Goal: Task Accomplishment & Management: Manage account settings

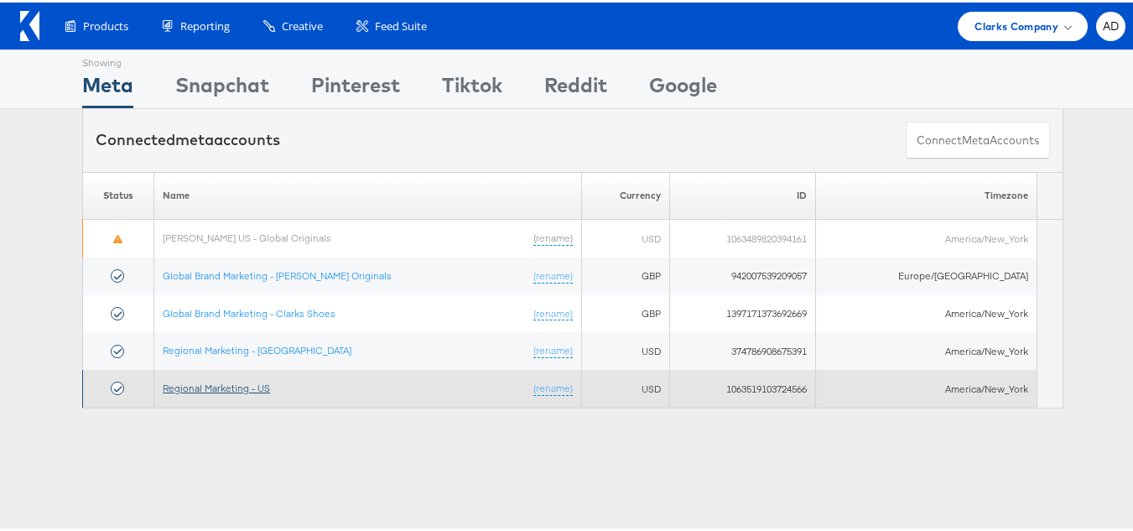
click at [238, 390] on link "Regional Marketing - US" at bounding box center [216, 385] width 107 height 13
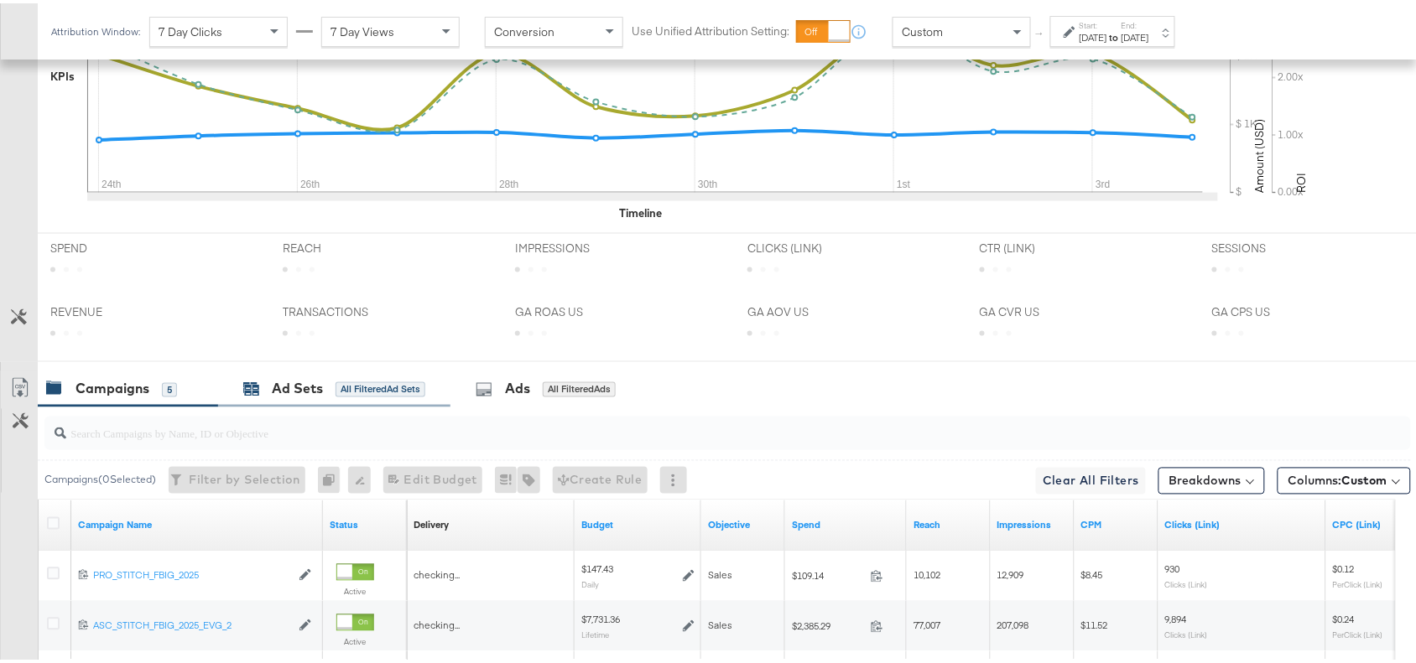
scroll to position [788, 0]
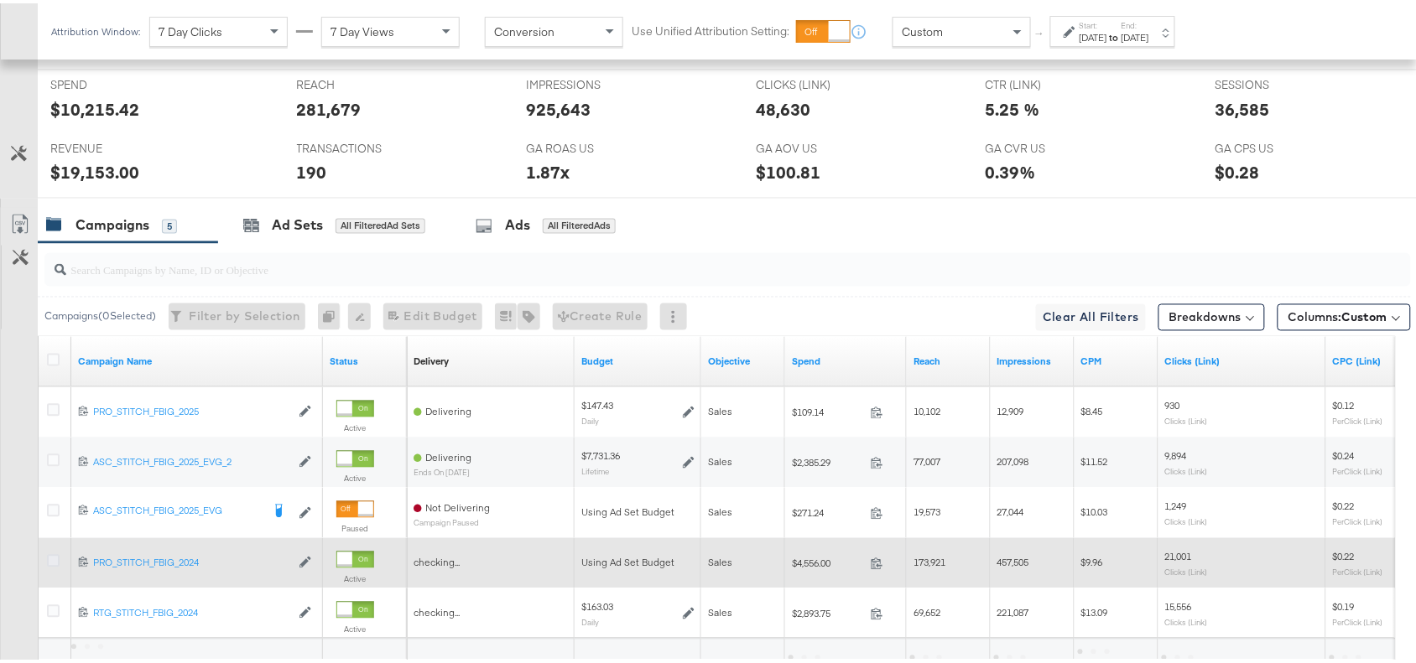
click at [51, 565] on icon at bounding box center [53, 558] width 13 height 13
click at [0, 0] on input "checkbox" at bounding box center [0, 0] width 0 height 0
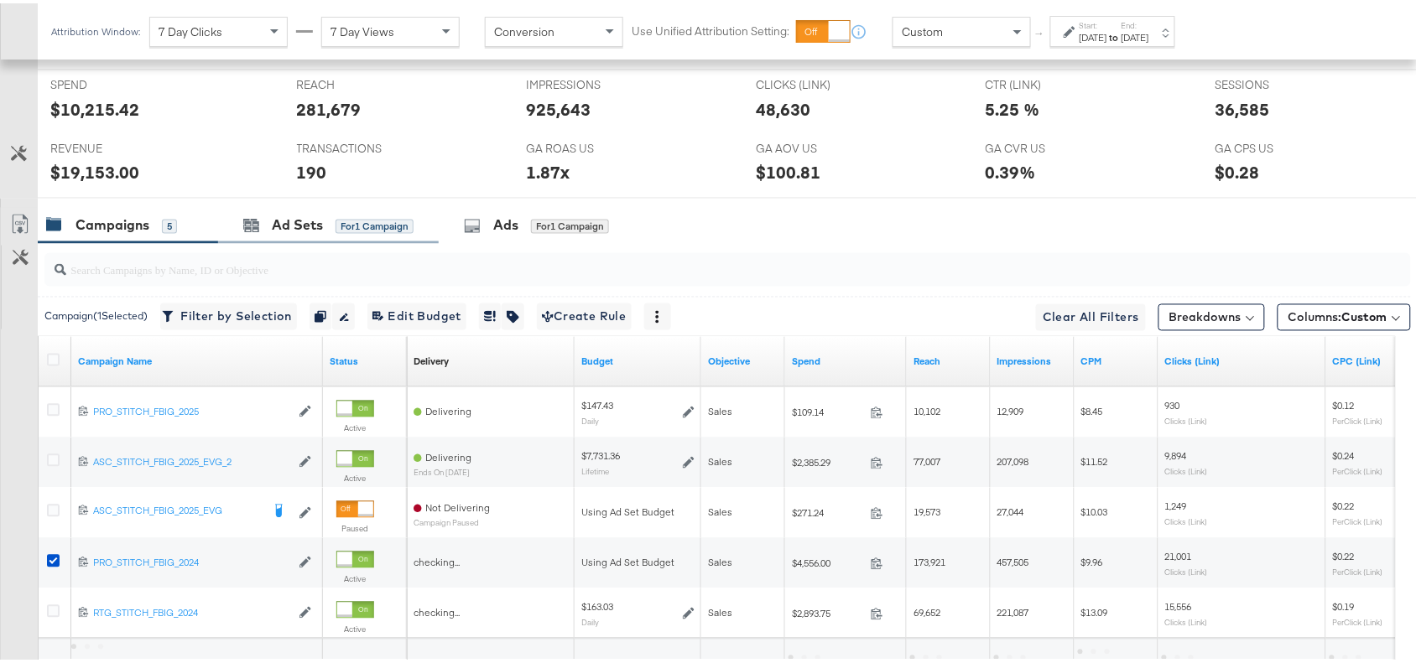
click at [303, 239] on div "Ad Sets for 1 Campaign" at bounding box center [328, 223] width 221 height 36
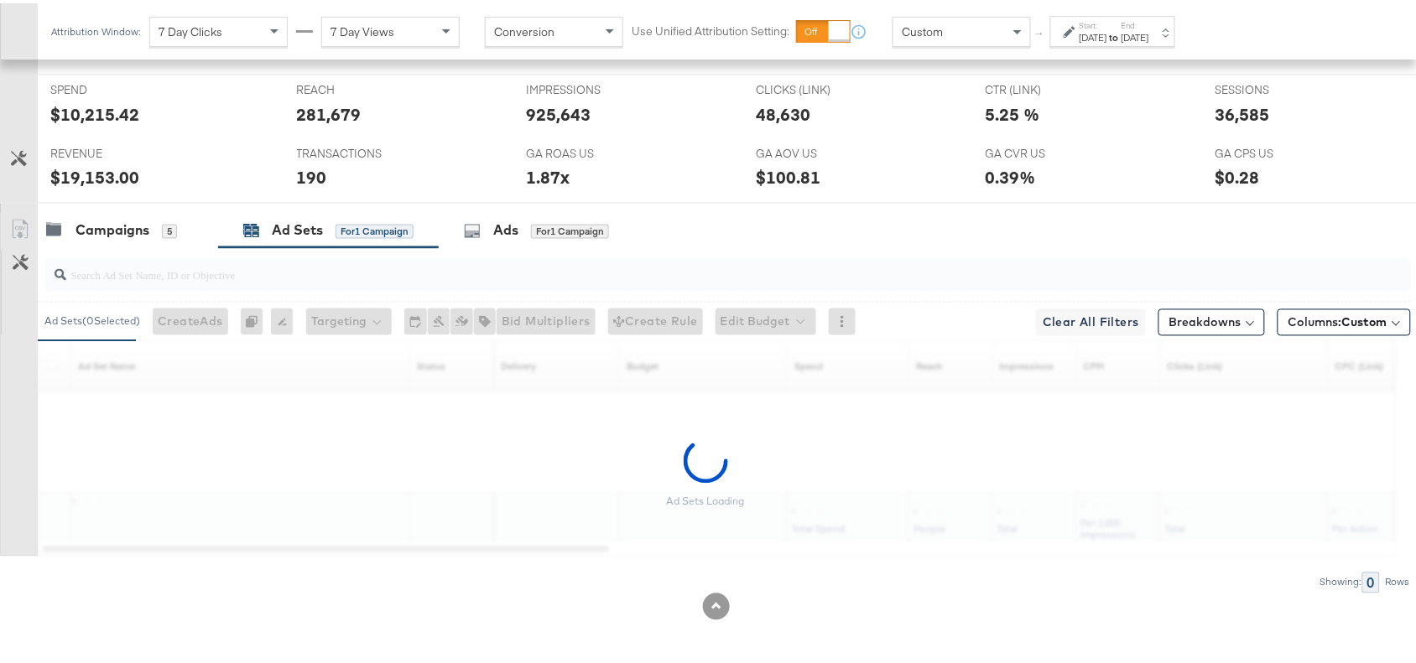
click at [1107, 38] on div "[DATE]" at bounding box center [1094, 34] width 28 height 13
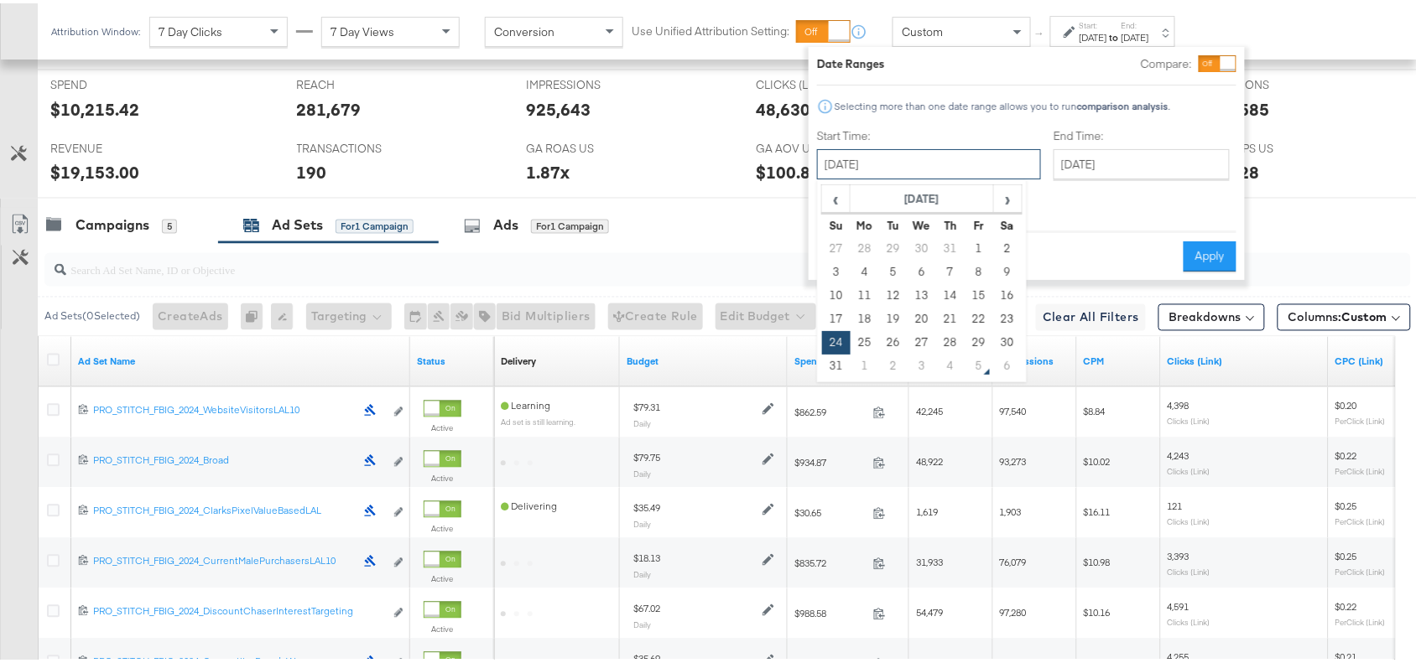
click at [928, 164] on input "[DATE]" at bounding box center [929, 161] width 224 height 30
click at [836, 357] on td "31" at bounding box center [836, 362] width 29 height 23
type input "[DATE]"
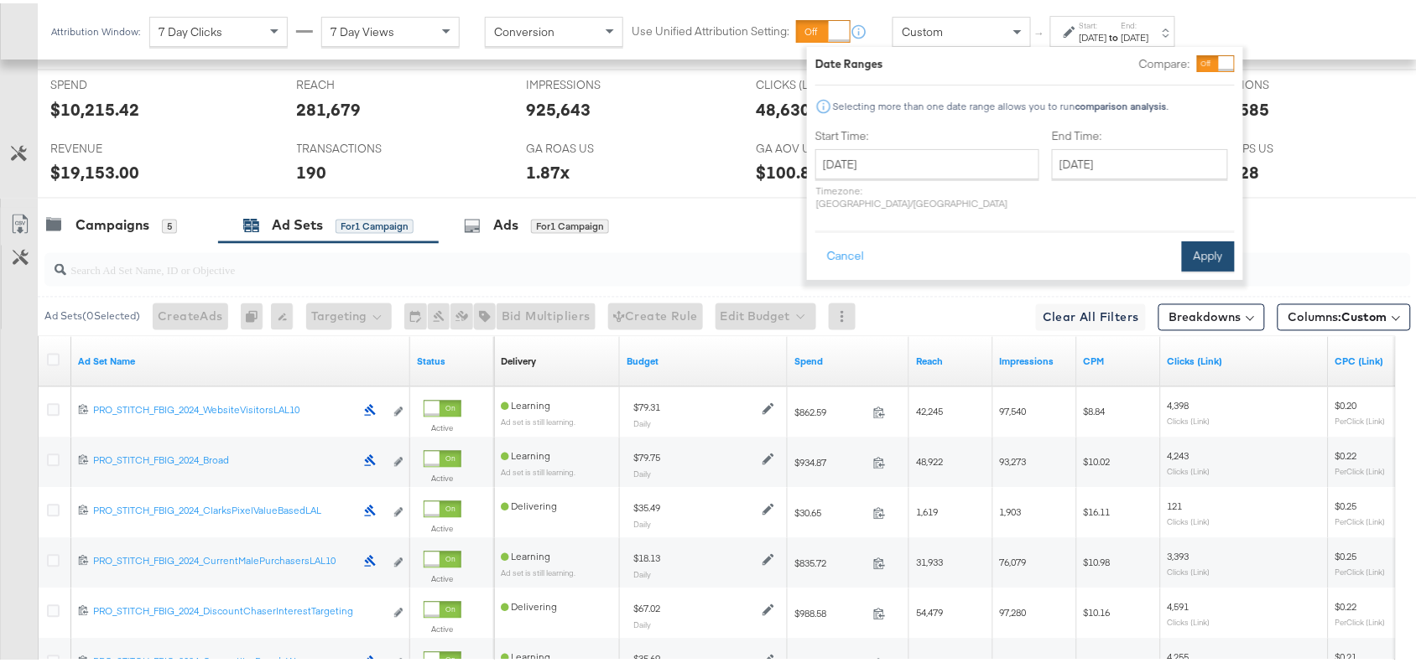
click at [1188, 248] on button "Apply" at bounding box center [1208, 253] width 53 height 30
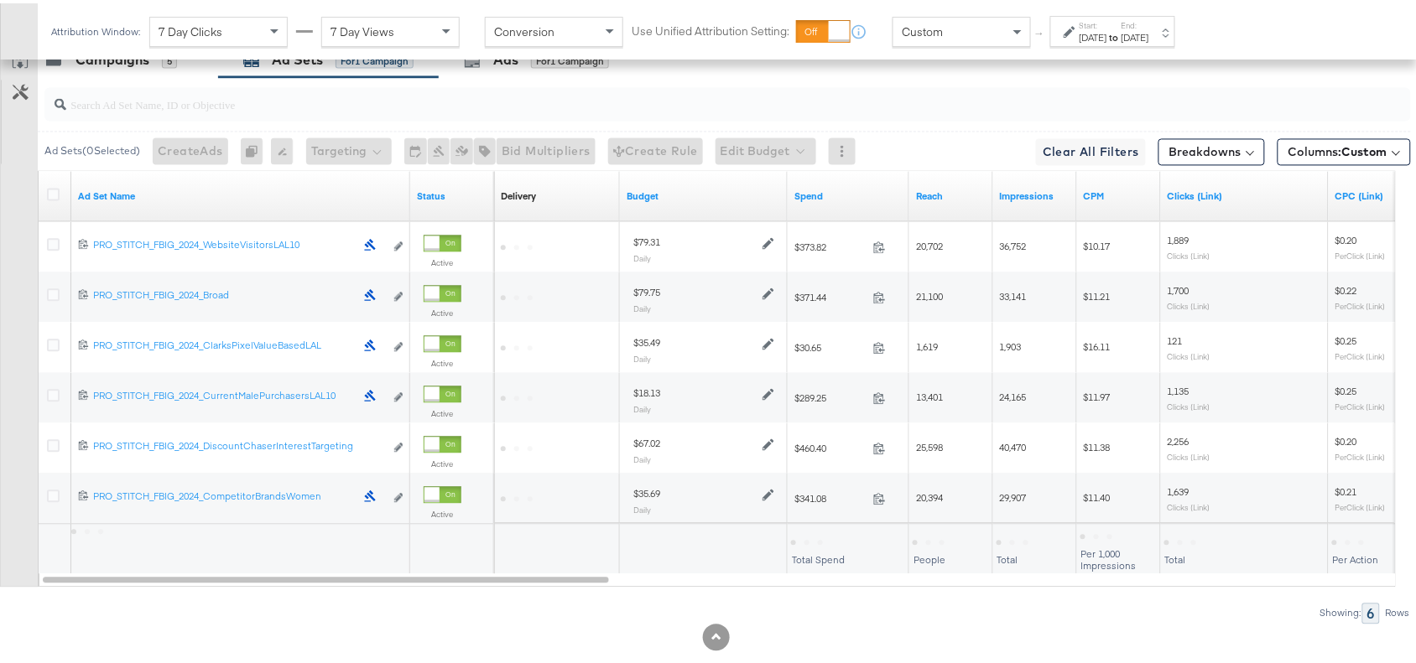
scroll to position [990, 0]
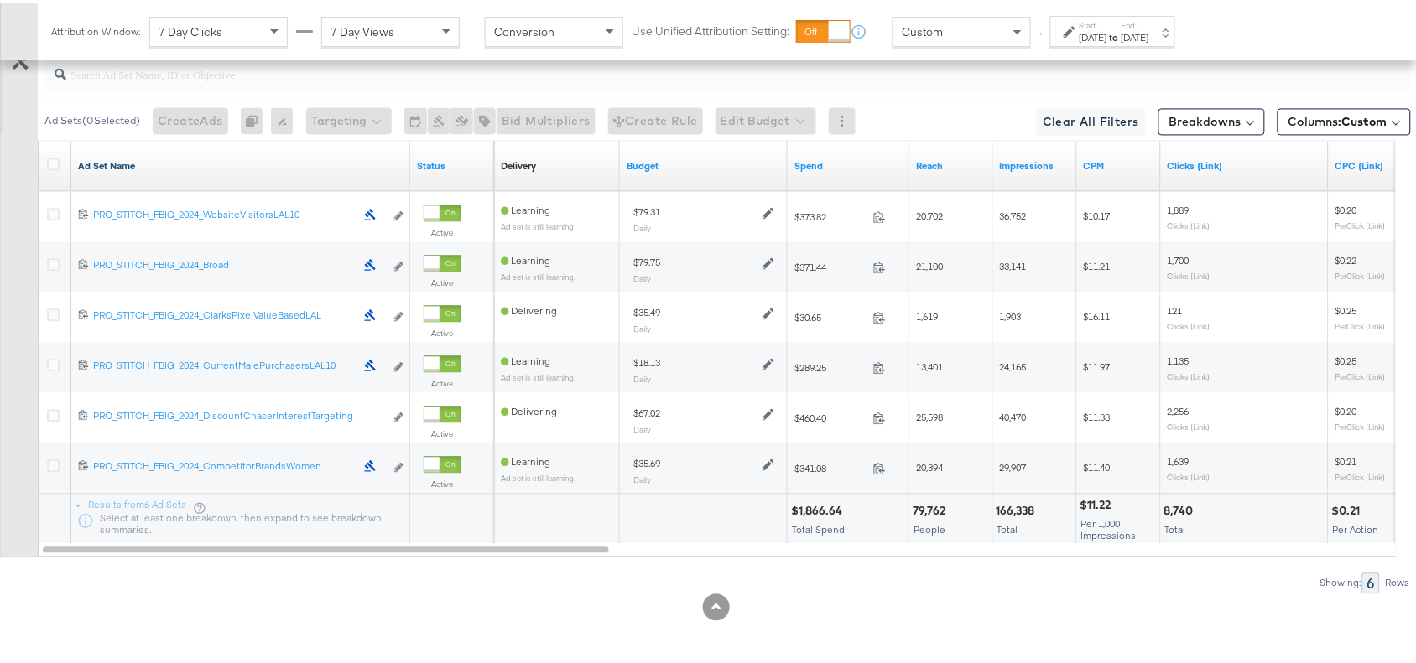
click at [145, 164] on link "Ad Set Name" at bounding box center [240, 162] width 325 height 13
click at [145, 164] on link "Ad Set Name ↓" at bounding box center [240, 162] width 325 height 13
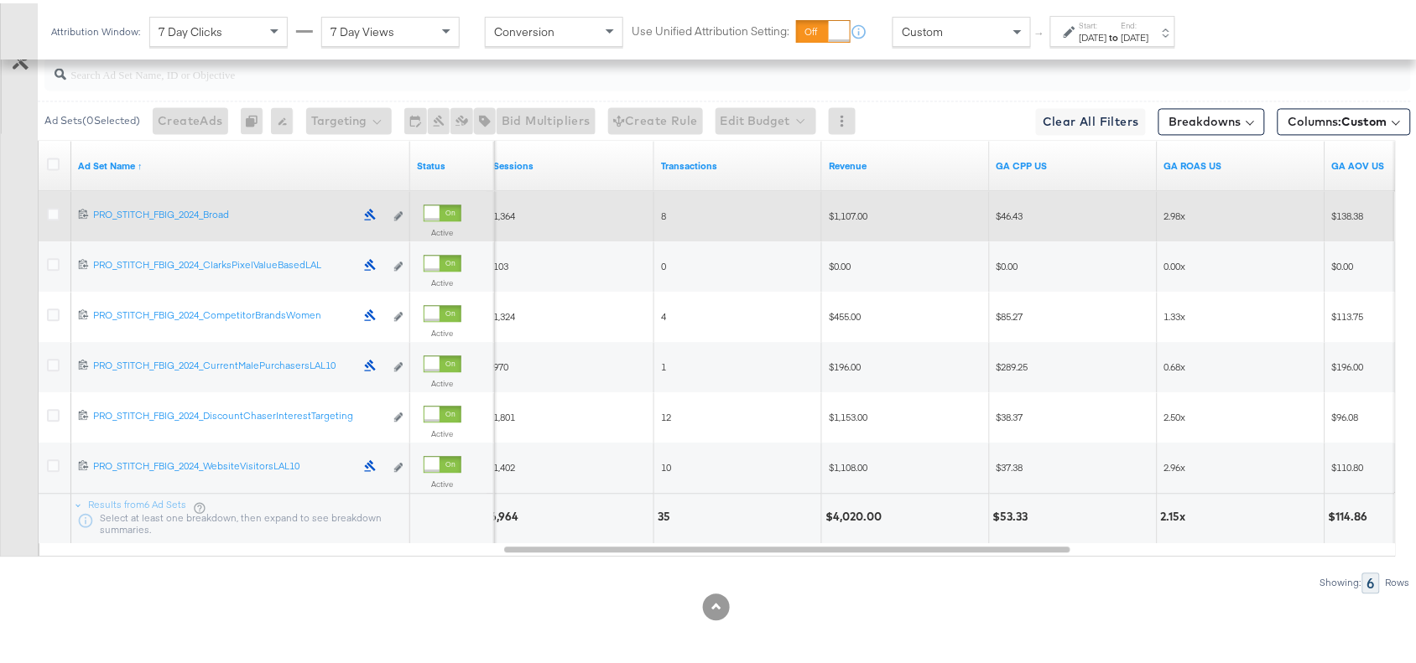
scroll to position [854, 0]
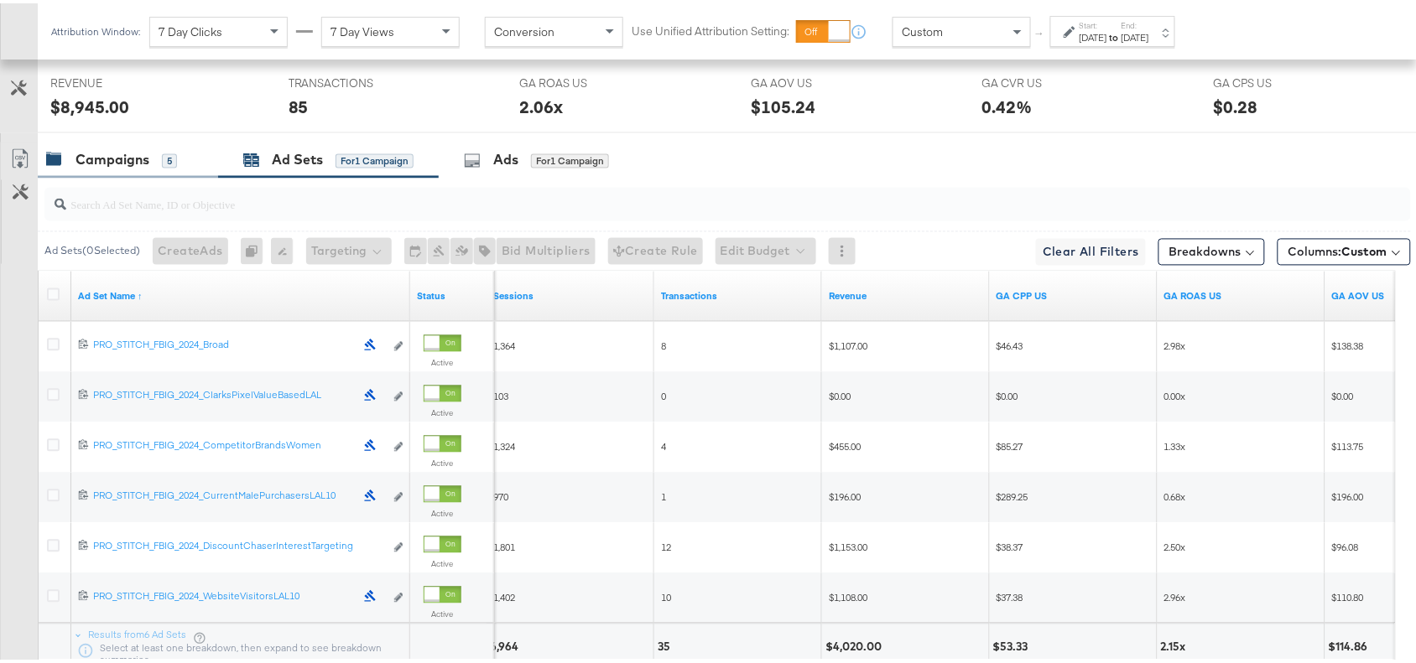
click at [114, 166] on div "Campaigns" at bounding box center [112, 157] width 74 height 19
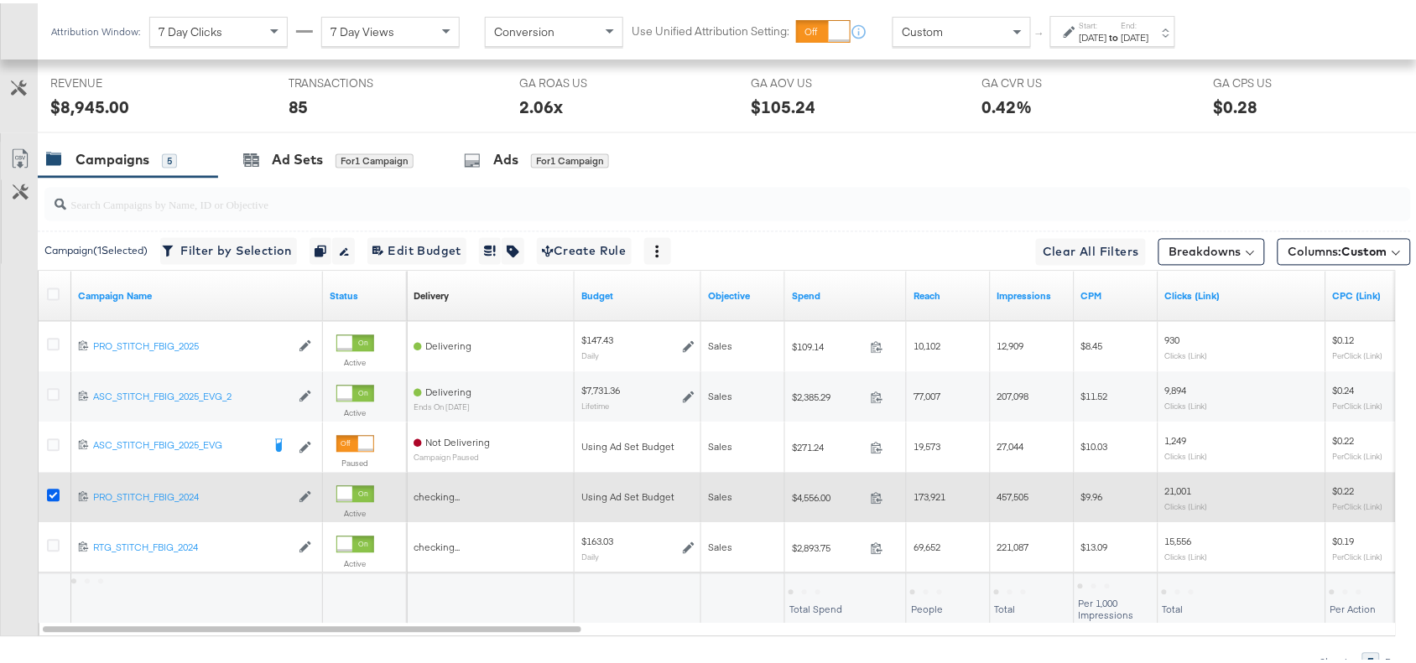
click at [55, 497] on icon at bounding box center [53, 492] width 13 height 13
click at [0, 0] on input "checkbox" at bounding box center [0, 0] width 0 height 0
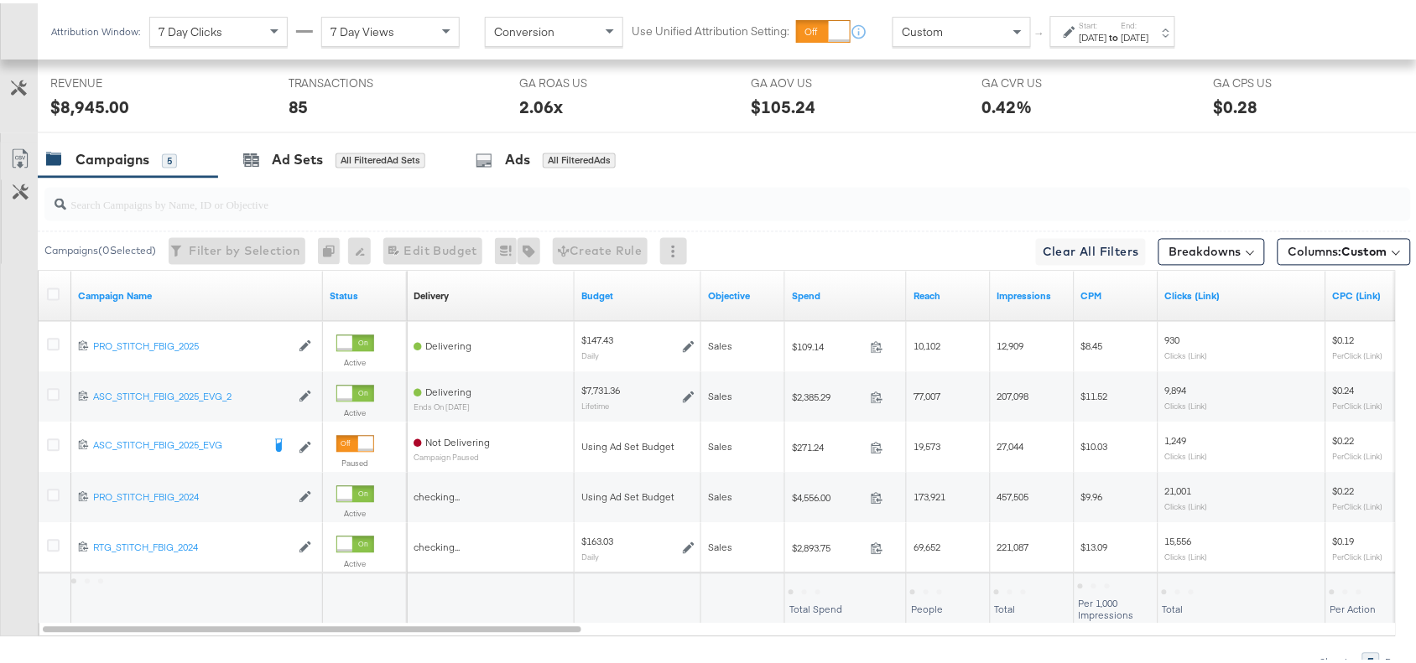
click at [1149, 32] on div "[DATE]" at bounding box center [1135, 34] width 28 height 13
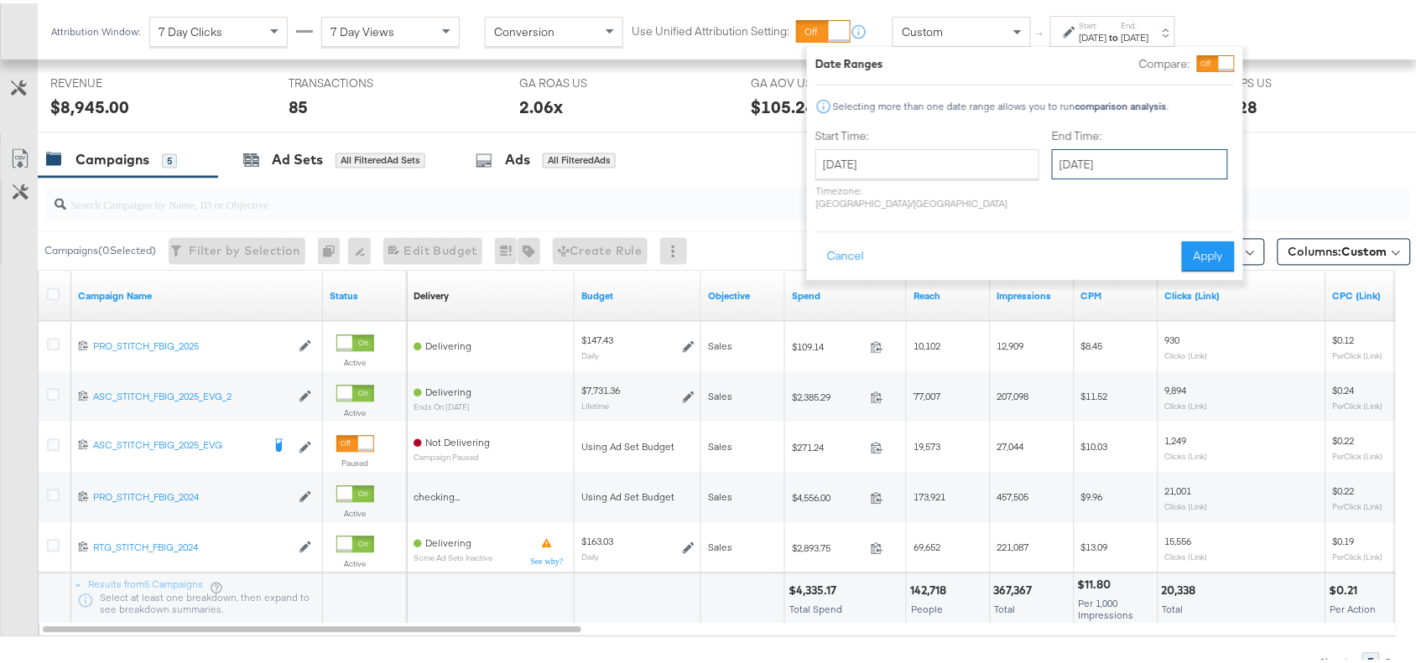
click at [1099, 160] on input "[DATE]" at bounding box center [1140, 161] width 176 height 30
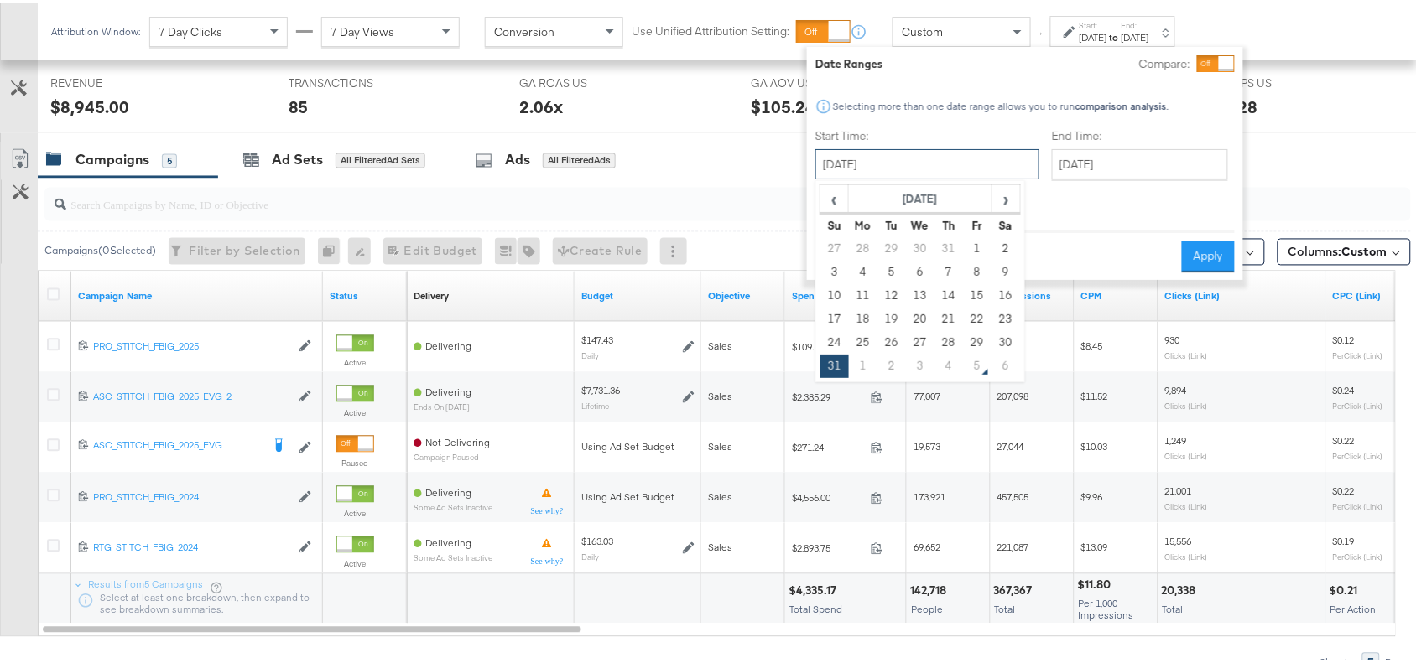
click at [920, 153] on input "[DATE]" at bounding box center [927, 161] width 224 height 30
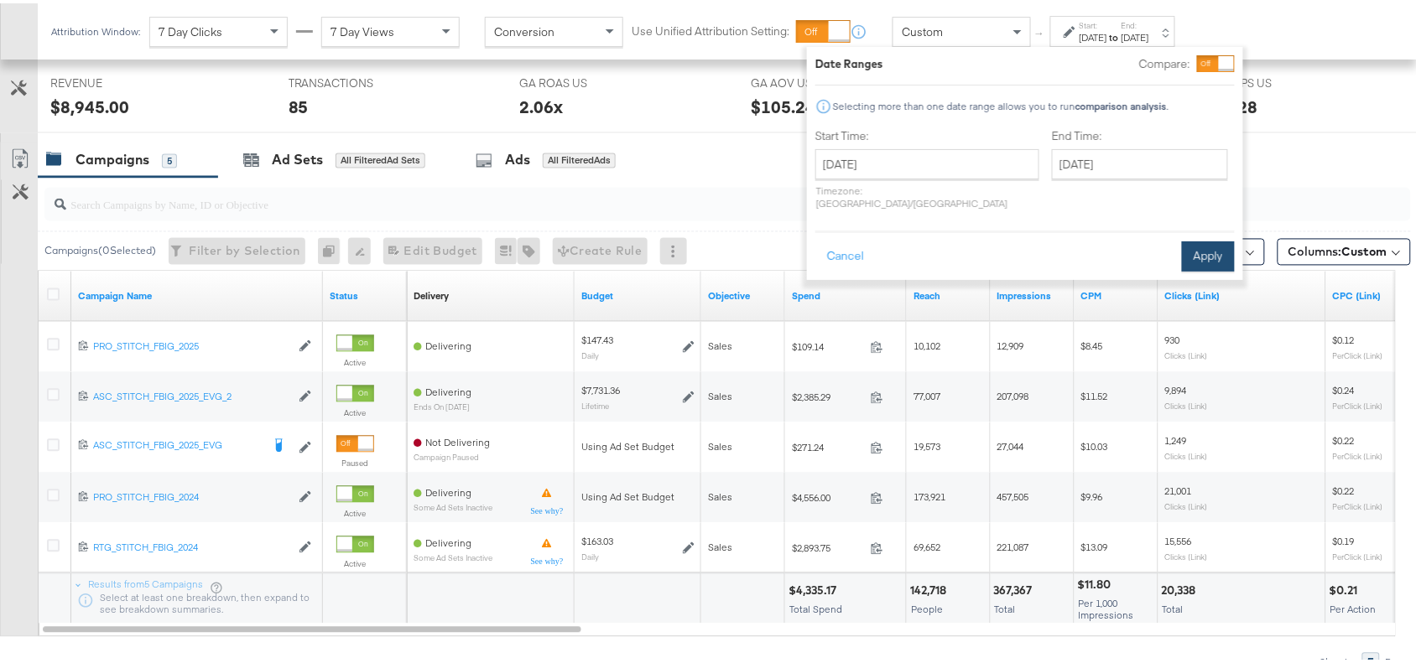
click at [1204, 245] on button "Apply" at bounding box center [1208, 253] width 53 height 30
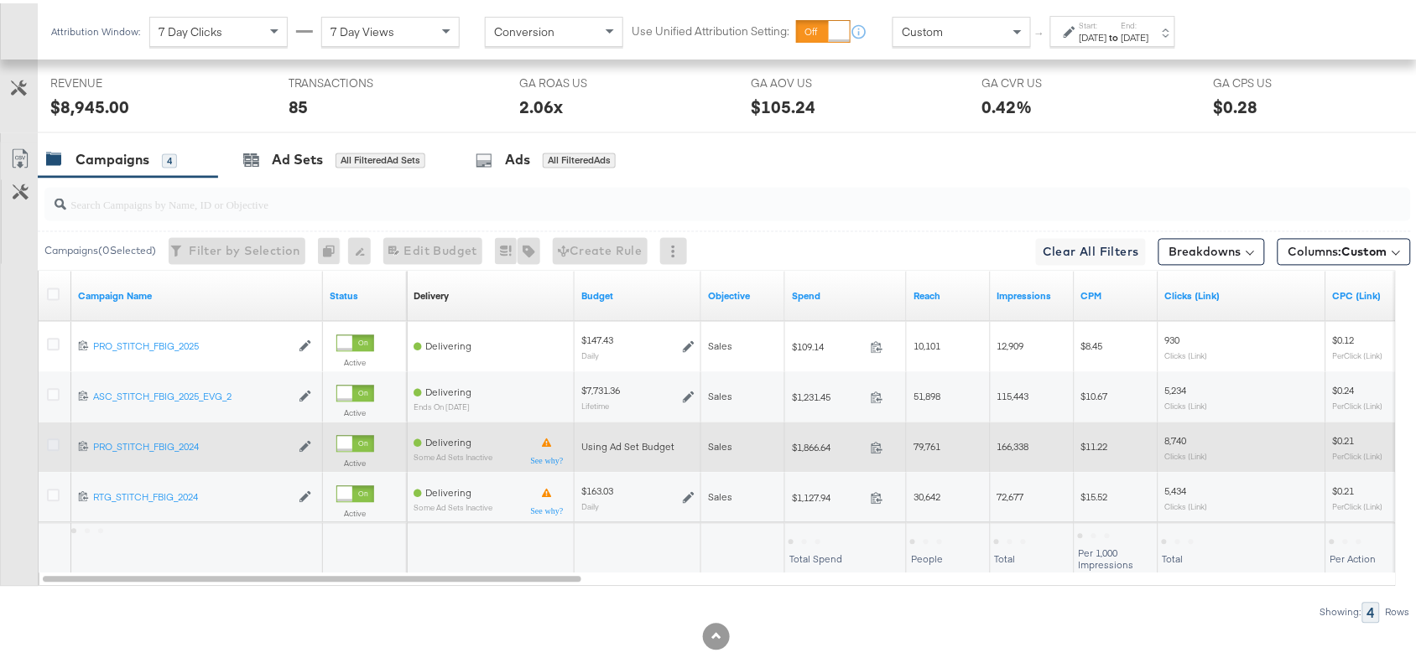
click at [53, 449] on icon at bounding box center [53, 442] width 13 height 13
click at [0, 0] on input "checkbox" at bounding box center [0, 0] width 0 height 0
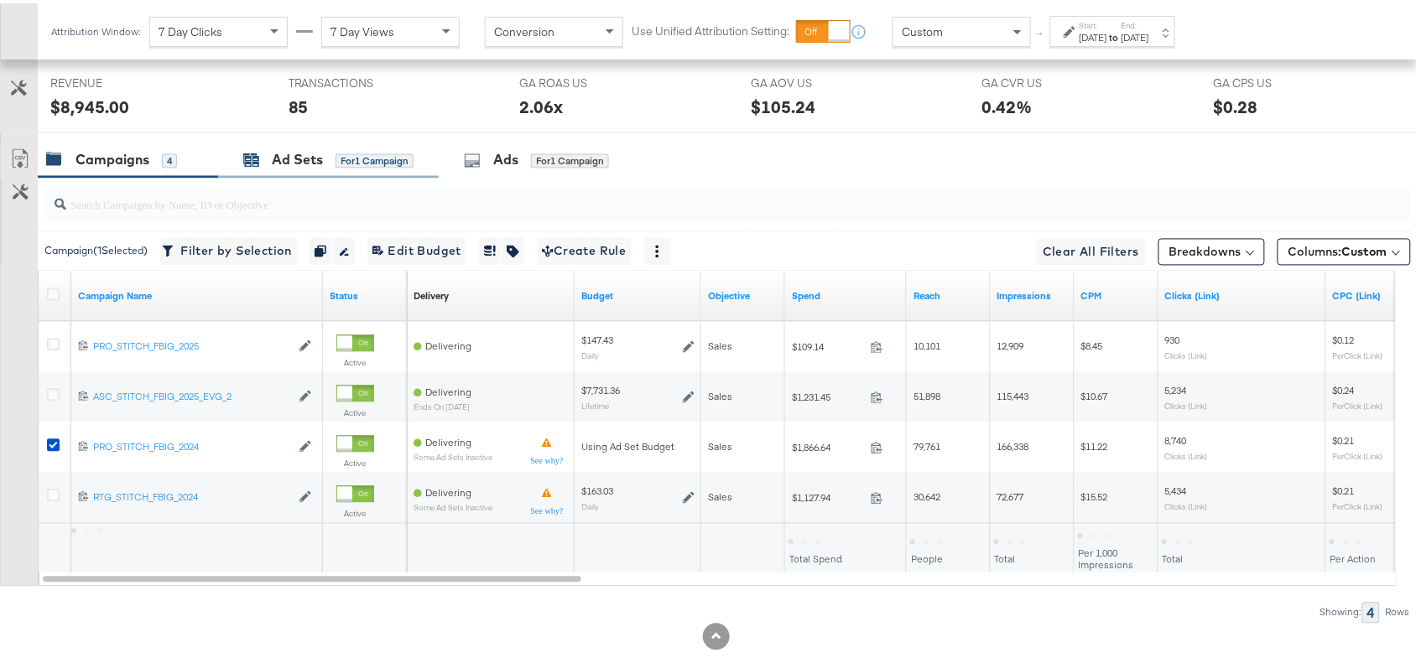
click at [302, 164] on div "Ad Sets" at bounding box center [297, 157] width 51 height 19
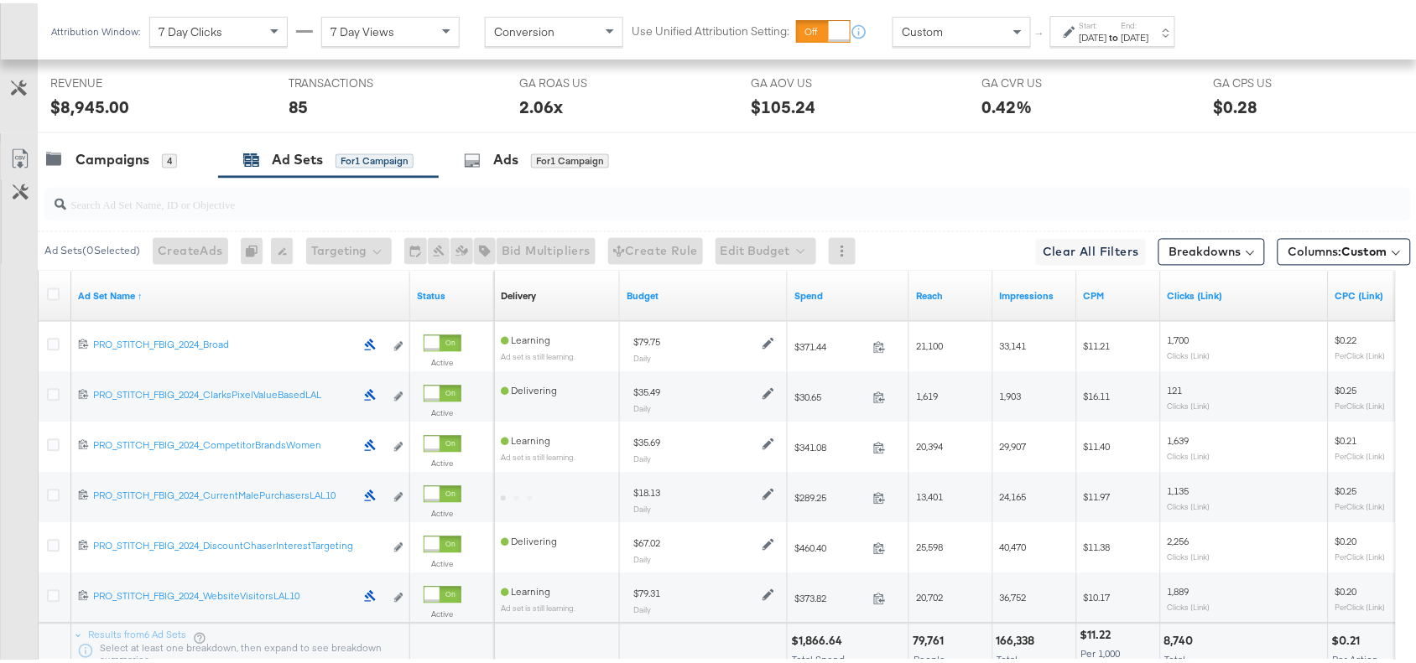
click at [1107, 22] on label "Start:" at bounding box center [1094, 22] width 28 height 11
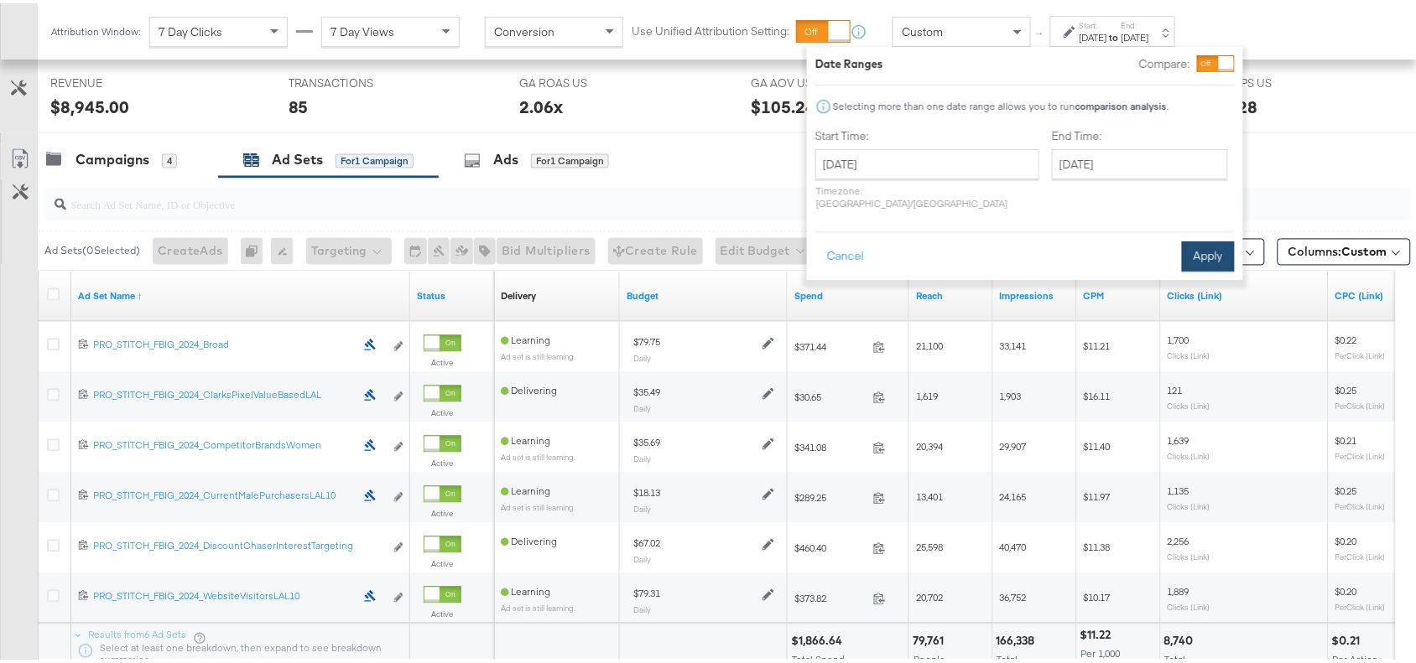
click at [1201, 238] on button "Apply" at bounding box center [1208, 253] width 53 height 30
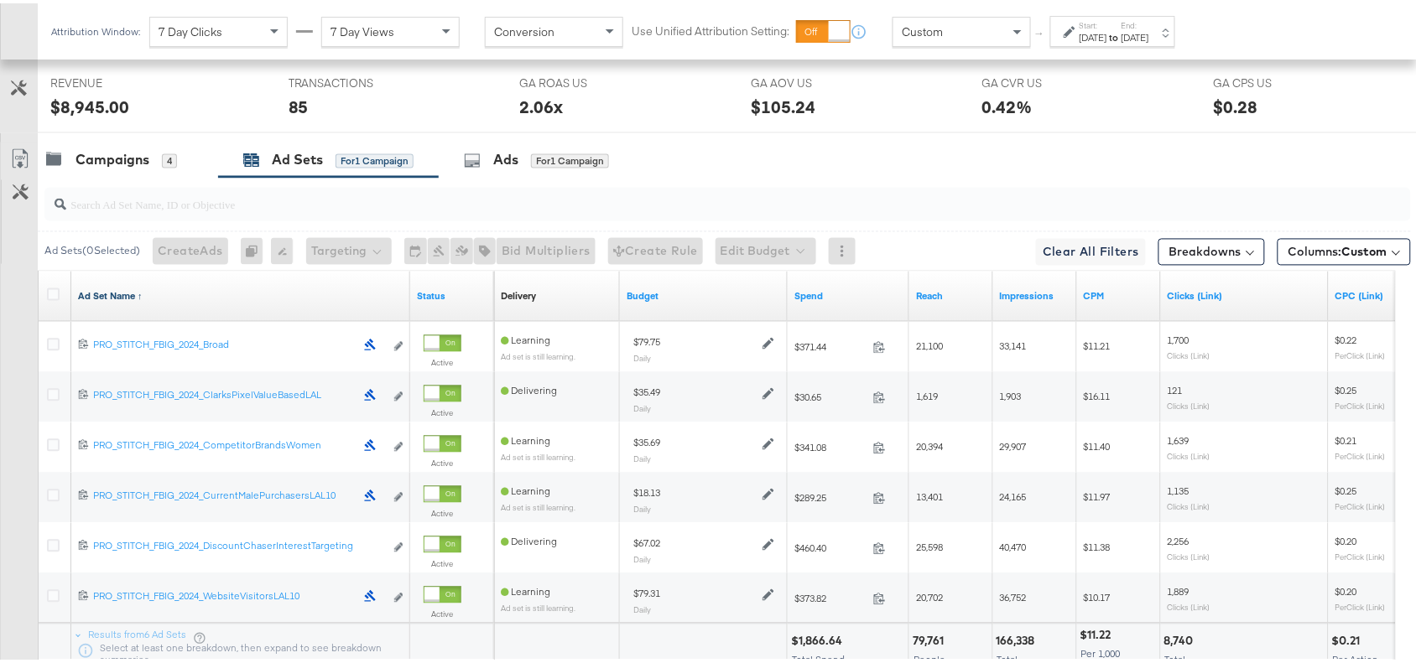
click at [165, 295] on link "Ad Set Name ↑" at bounding box center [240, 293] width 325 height 13
click at [165, 295] on link "Ad Set Name ↓" at bounding box center [240, 293] width 325 height 13
